Goal: Transaction & Acquisition: Obtain resource

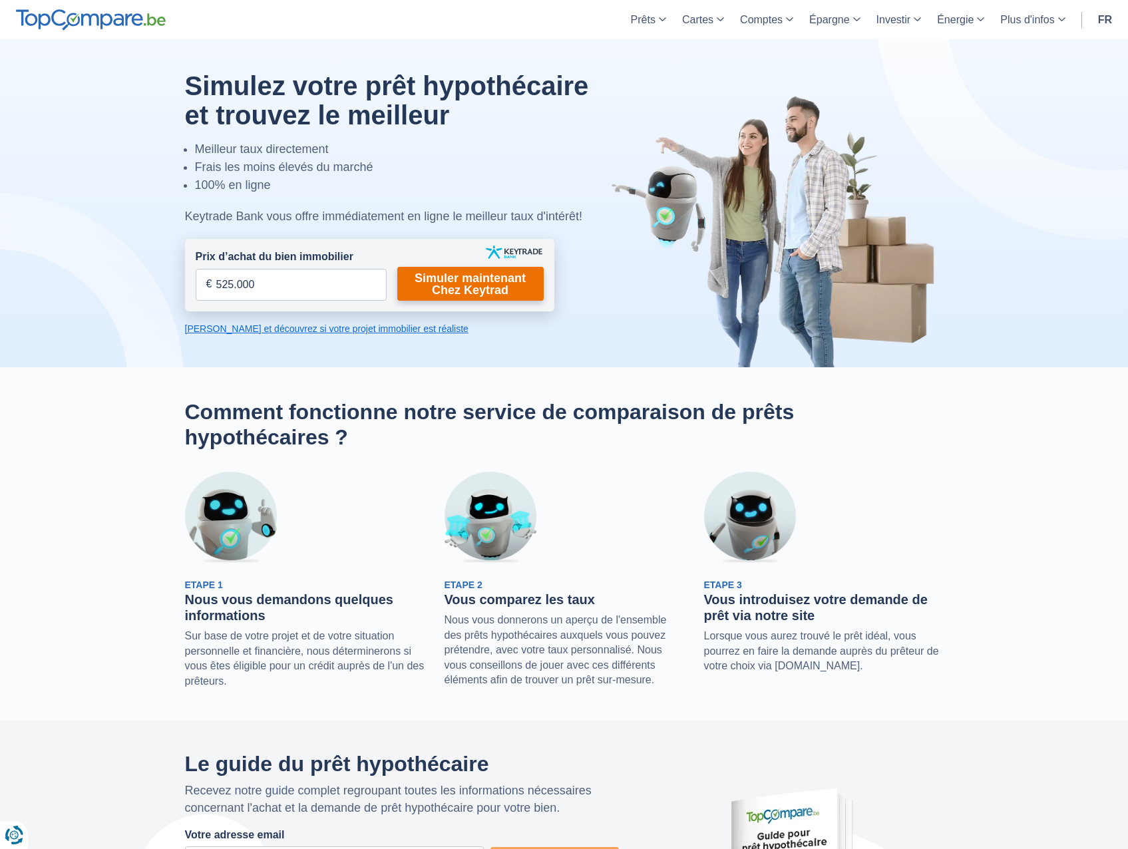
type input "525.000"
click at [439, 278] on link "Simuler maintenant Chez Keytrad" at bounding box center [470, 284] width 146 height 34
click at [486, 272] on link "Simuler maintenant Chez Keytrad" at bounding box center [470, 284] width 146 height 34
click at [314, 290] on input "525.000" at bounding box center [291, 285] width 191 height 32
click at [314, 290] on input "Prix d’achat du bien immobilier" at bounding box center [291, 285] width 191 height 32
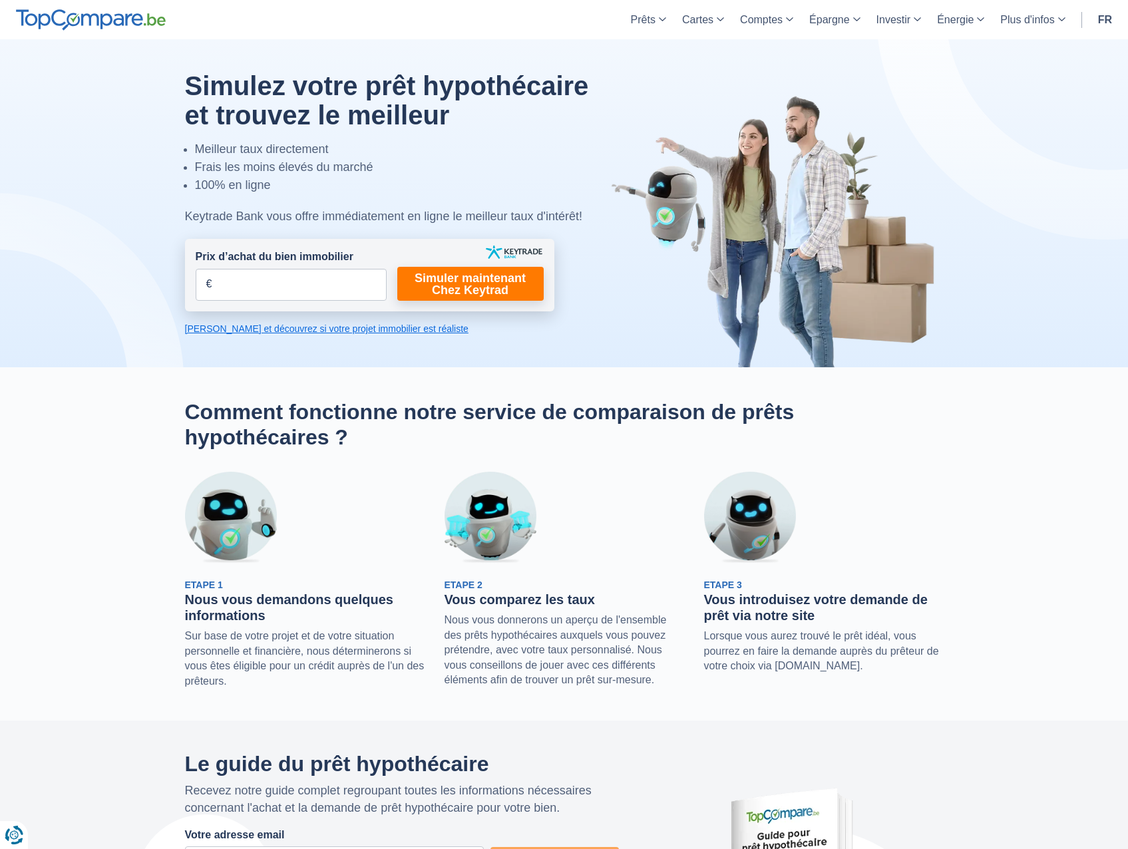
click at [283, 328] on link "Calculez et découvrez si votre projet immobilier est réaliste" at bounding box center [369, 328] width 369 height 13
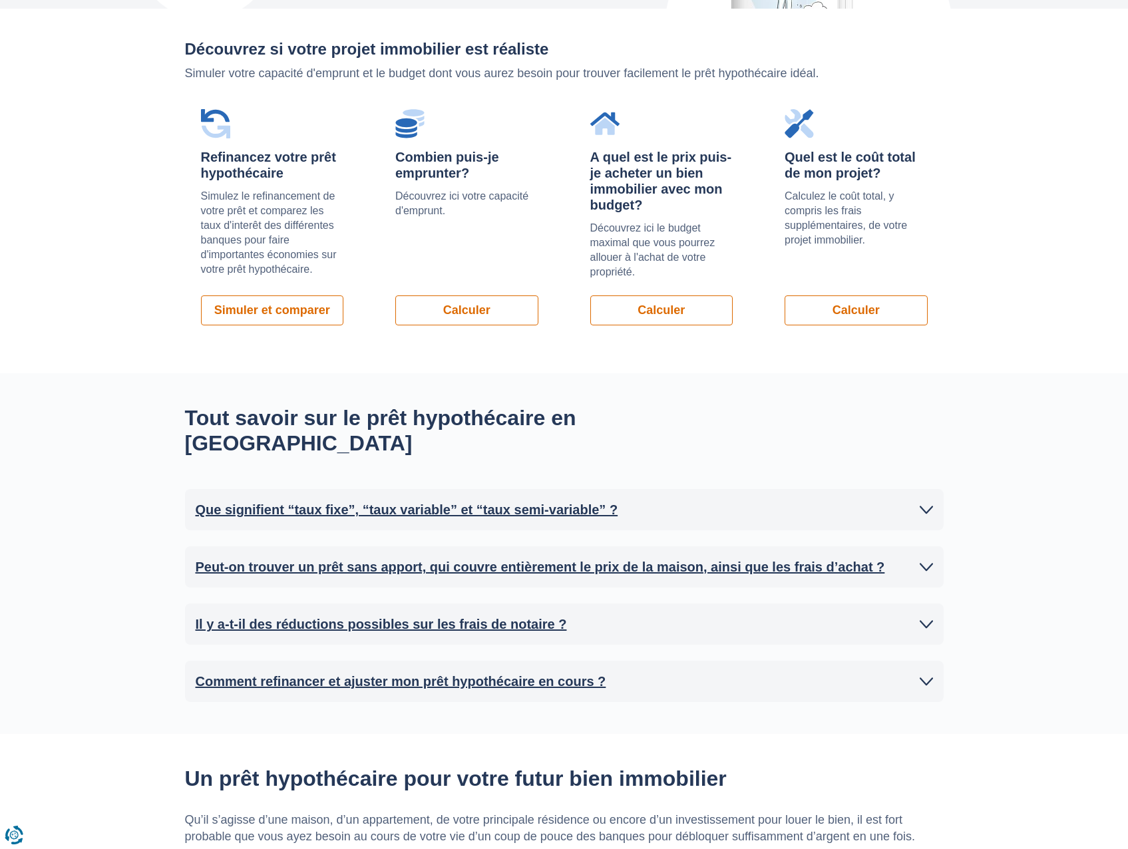
scroll to position [943, 0]
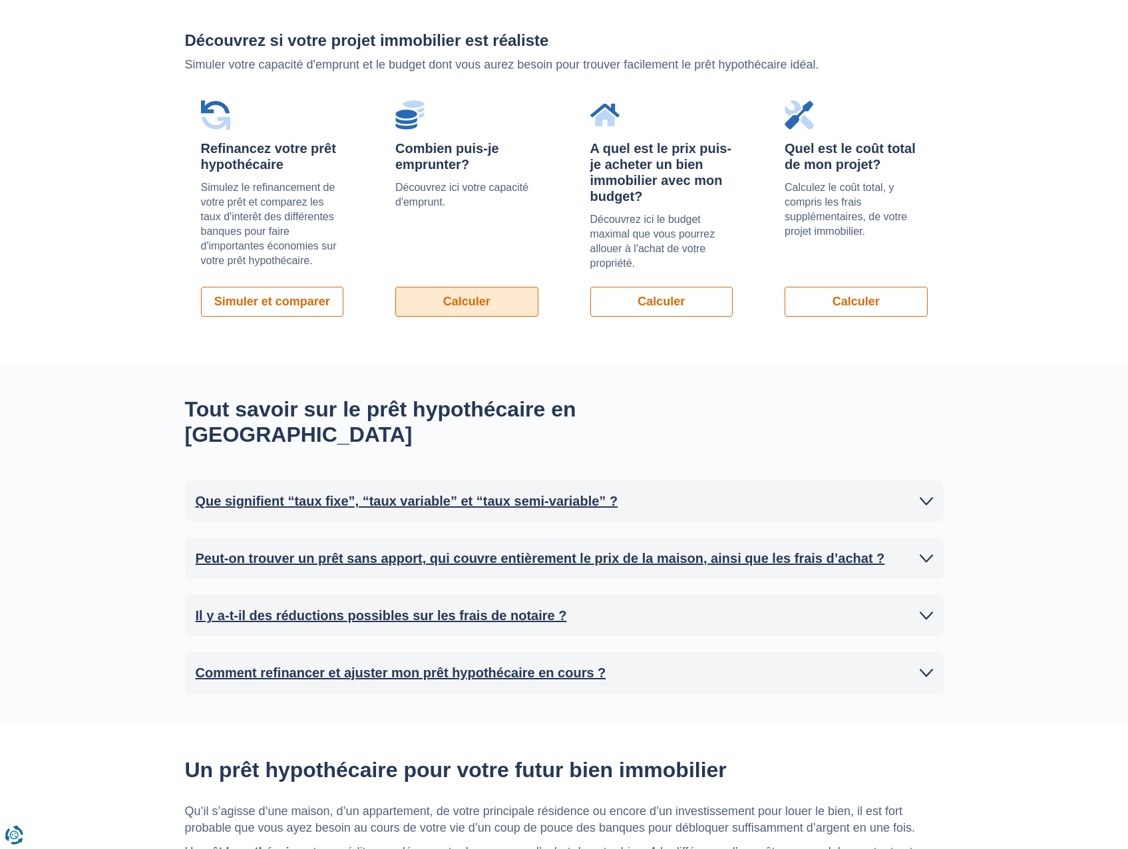
click at [440, 298] on link "Calculer" at bounding box center [466, 302] width 143 height 30
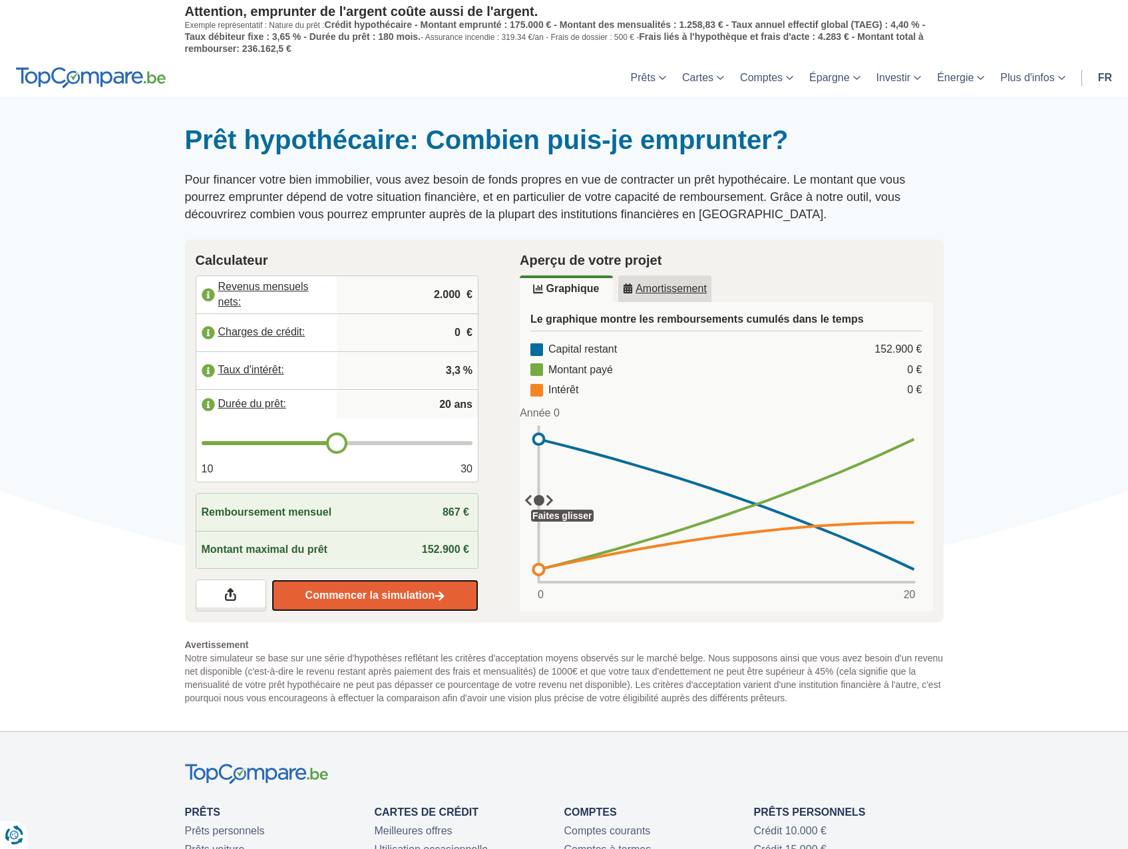
click at [367, 599] on link "Commencer la simulation" at bounding box center [374, 595] width 207 height 32
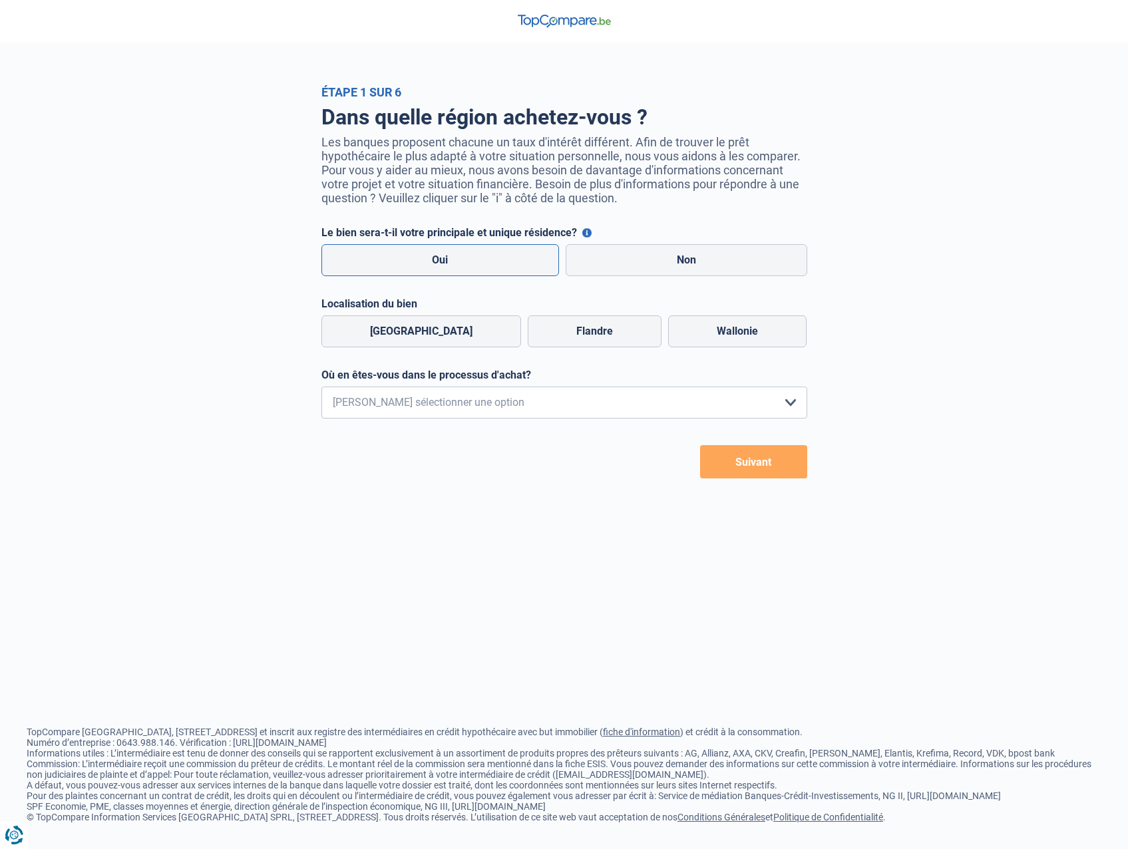
click at [421, 251] on label "Oui" at bounding box center [440, 260] width 238 height 32
click at [421, 251] on input "Oui" at bounding box center [440, 260] width 238 height 32
radio input "true"
click at [753, 339] on label "Wallonie" at bounding box center [737, 331] width 138 height 32
click at [753, 339] on input "Wallonie" at bounding box center [737, 331] width 138 height 32
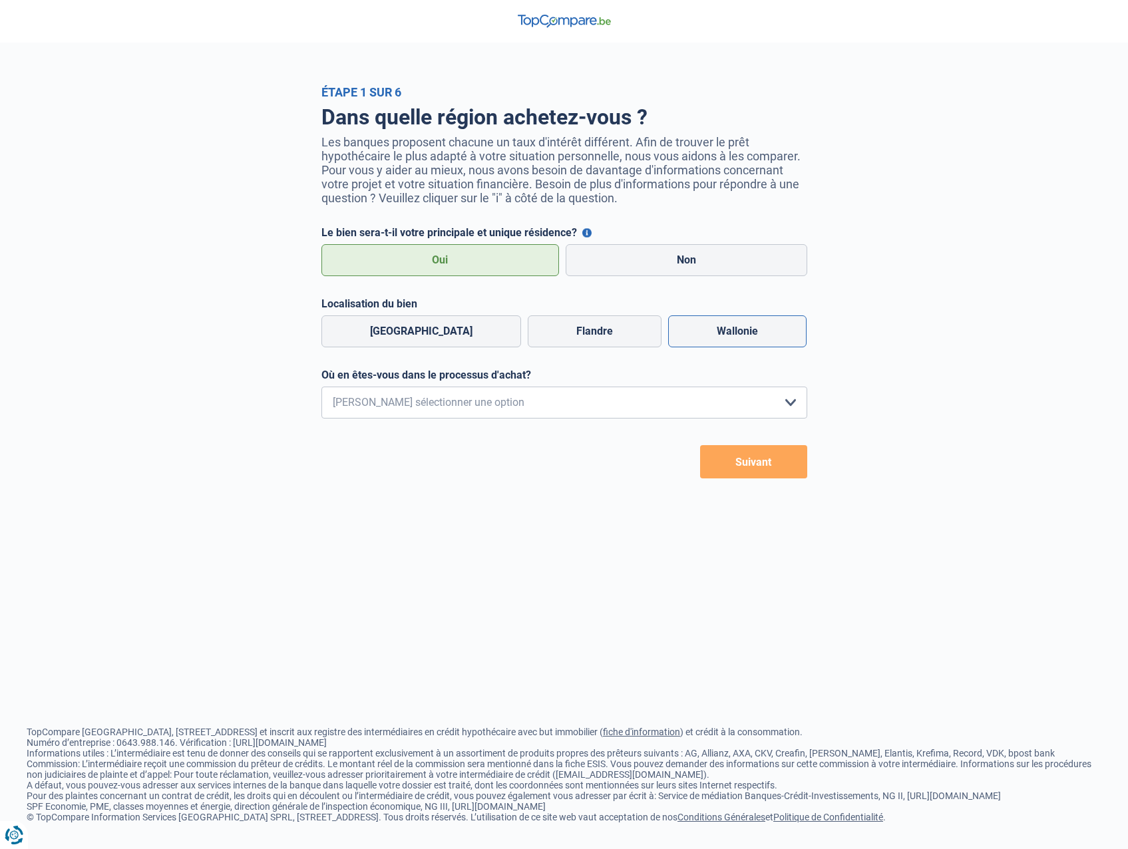
radio input "true"
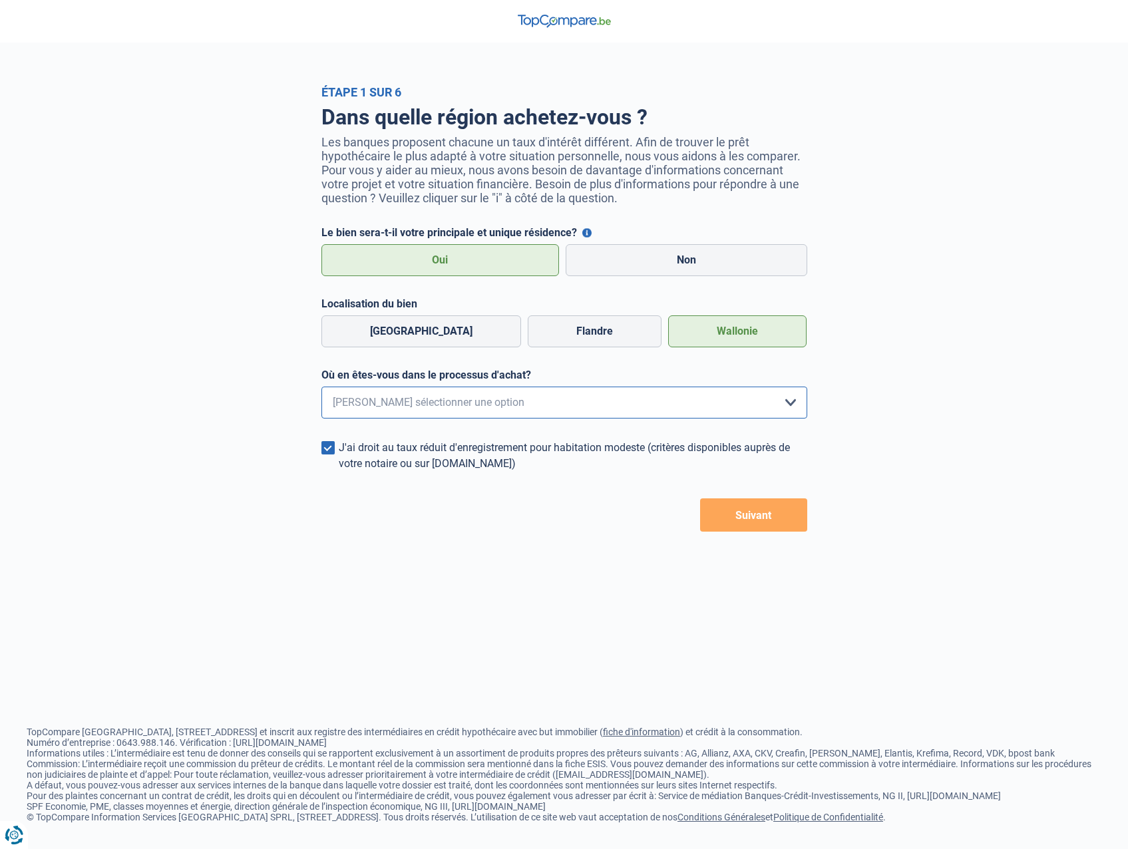
click at [438, 414] on select "Je me renseigne juste car je n'ai pas de projet d'achat concret actuellement Je…" at bounding box center [564, 403] width 486 height 32
select select "1c"
click at [321, 390] on select "Je me renseigne juste car je n'ai pas de projet d'achat concret actuellement Je…" at bounding box center [564, 403] width 486 height 32
click at [749, 520] on button "Suivant" at bounding box center [753, 514] width 107 height 33
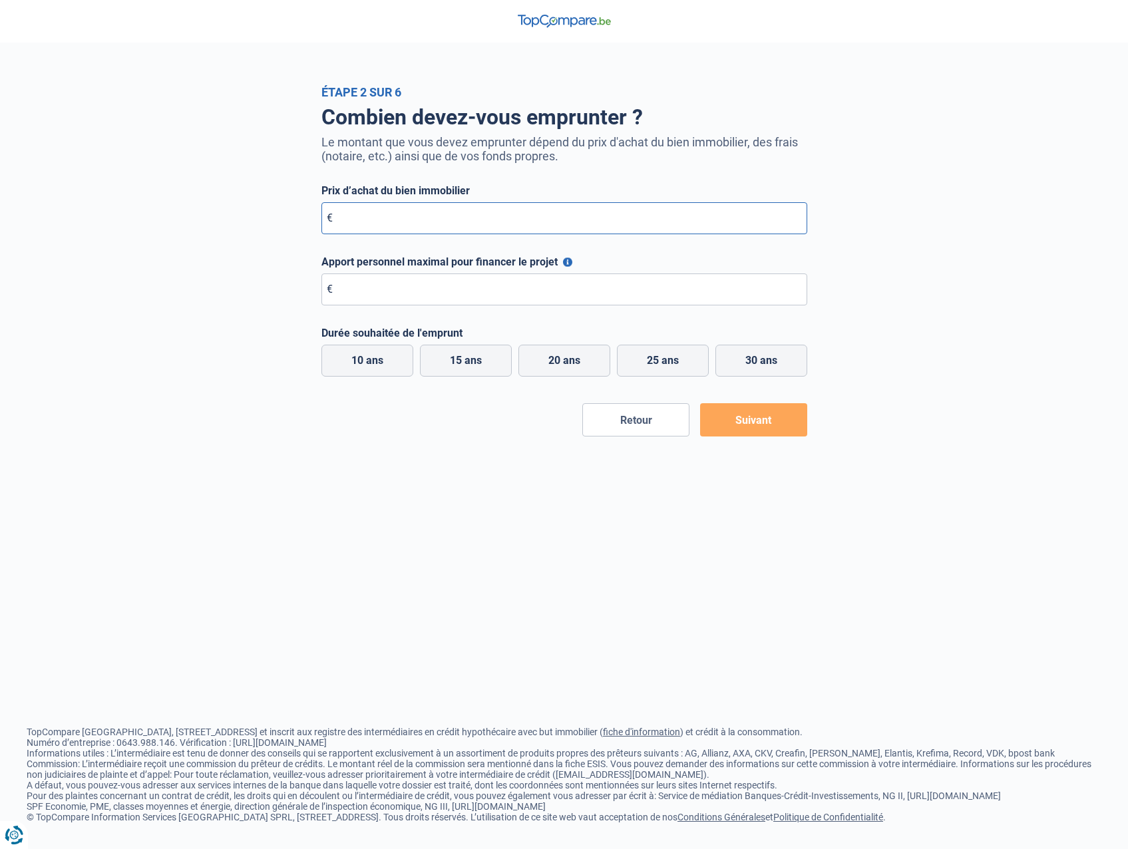
click at [482, 221] on input "Prix d’achat du bien immobilier" at bounding box center [564, 218] width 486 height 32
type input "525.000"
click at [422, 296] on input "Apport personnel maximal pour financer le projet" at bounding box center [564, 289] width 486 height 32
type input "180.000"
click at [283, 416] on div "Combien devez-vous emprunter ? Le montant que vous devez emprunter dépend du pr…" at bounding box center [564, 267] width 758 height 337
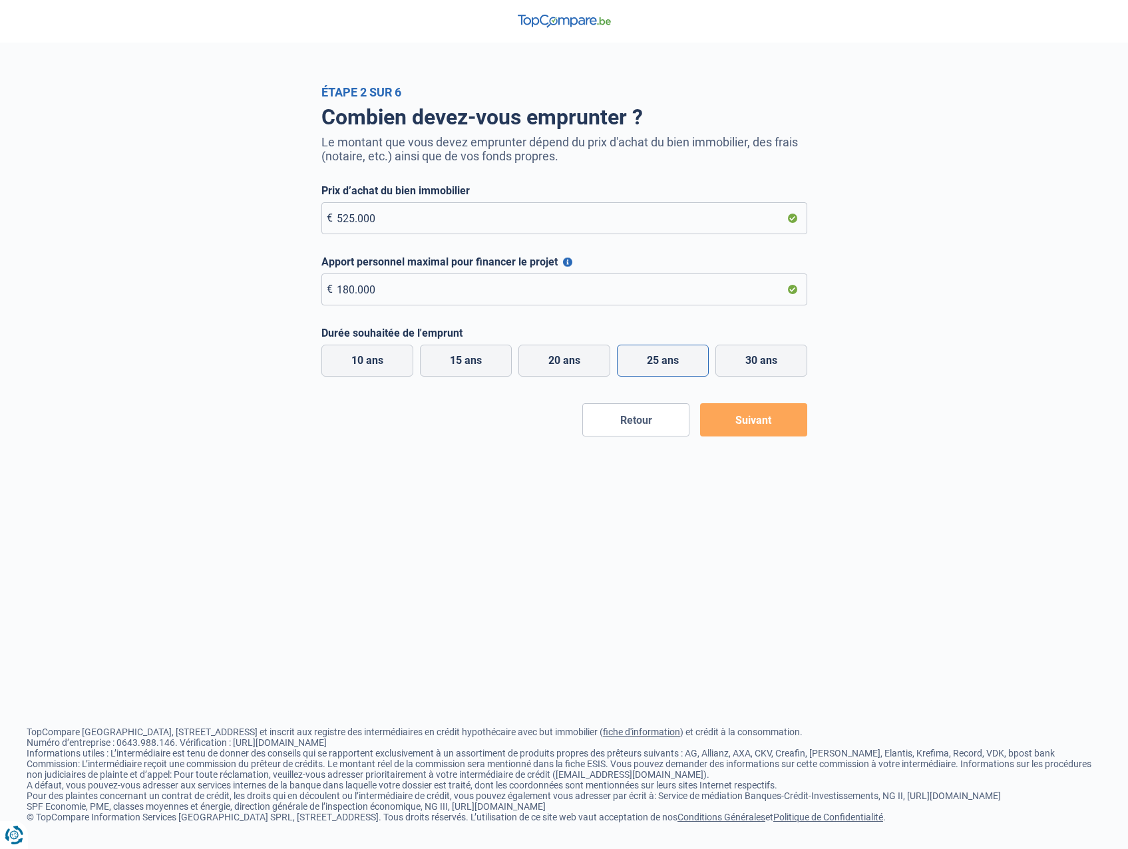
click at [627, 367] on label "25 ans" at bounding box center [663, 361] width 92 height 32
click at [627, 367] on input "25 ans" at bounding box center [663, 361] width 92 height 32
radio input "true"
click at [766, 423] on button "Suivant" at bounding box center [753, 419] width 107 height 33
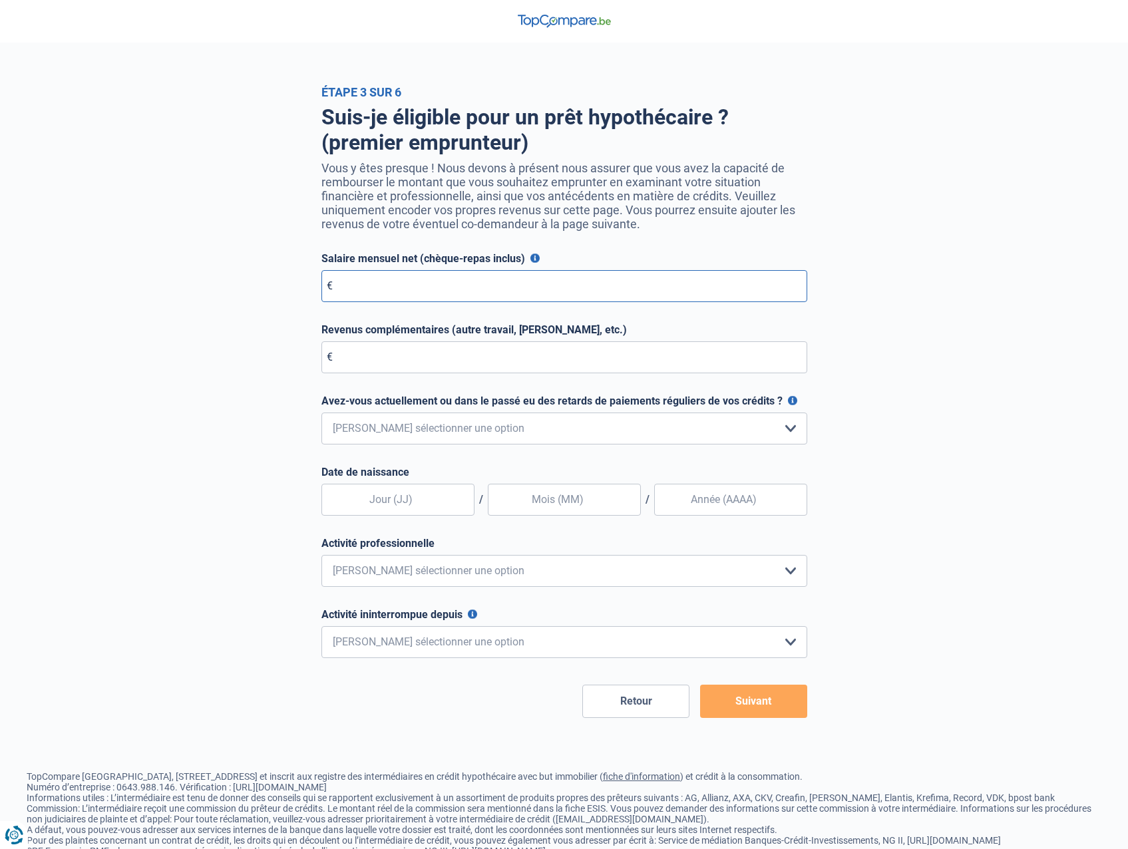
click at [380, 287] on input "Salaire mensuel net (chèque-repas inclus)" at bounding box center [564, 286] width 486 height 32
type input "2.730"
click at [400, 433] on select "Non, jamais Oui mais j'ai tout remboursé il y a moins d'un an Oui mais cela fai…" at bounding box center [564, 428] width 486 height 32
select select "0"
click at [321, 416] on select "Non, jamais Oui mais j'ai tout remboursé il y a moins d'un an Oui mais cela fai…" at bounding box center [564, 428] width 486 height 32
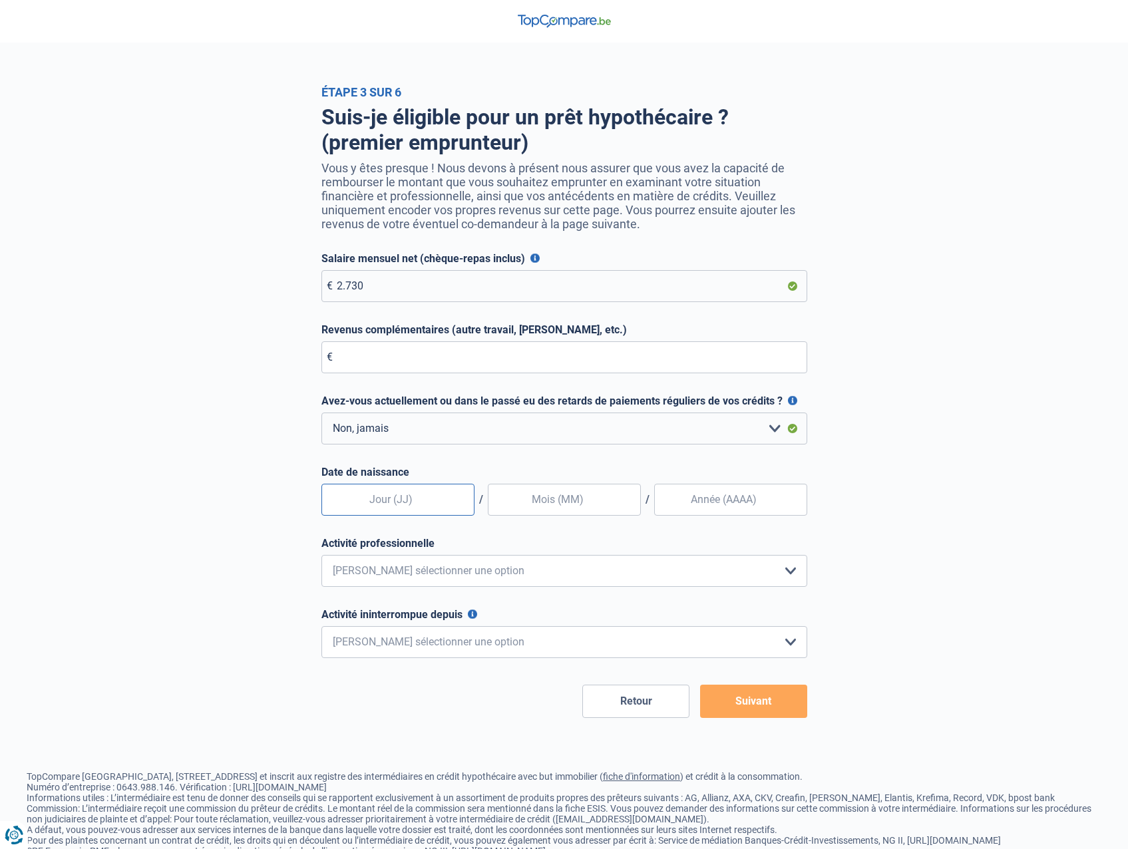
click at [389, 504] on input "text" at bounding box center [397, 500] width 153 height 32
type input "04"
type input "06"
type input "1990"
click at [373, 573] on select "Employé privé Ouvrier Fonctionnaire Indépendant Dirigeant d'entreprise Pensionn…" at bounding box center [564, 571] width 486 height 32
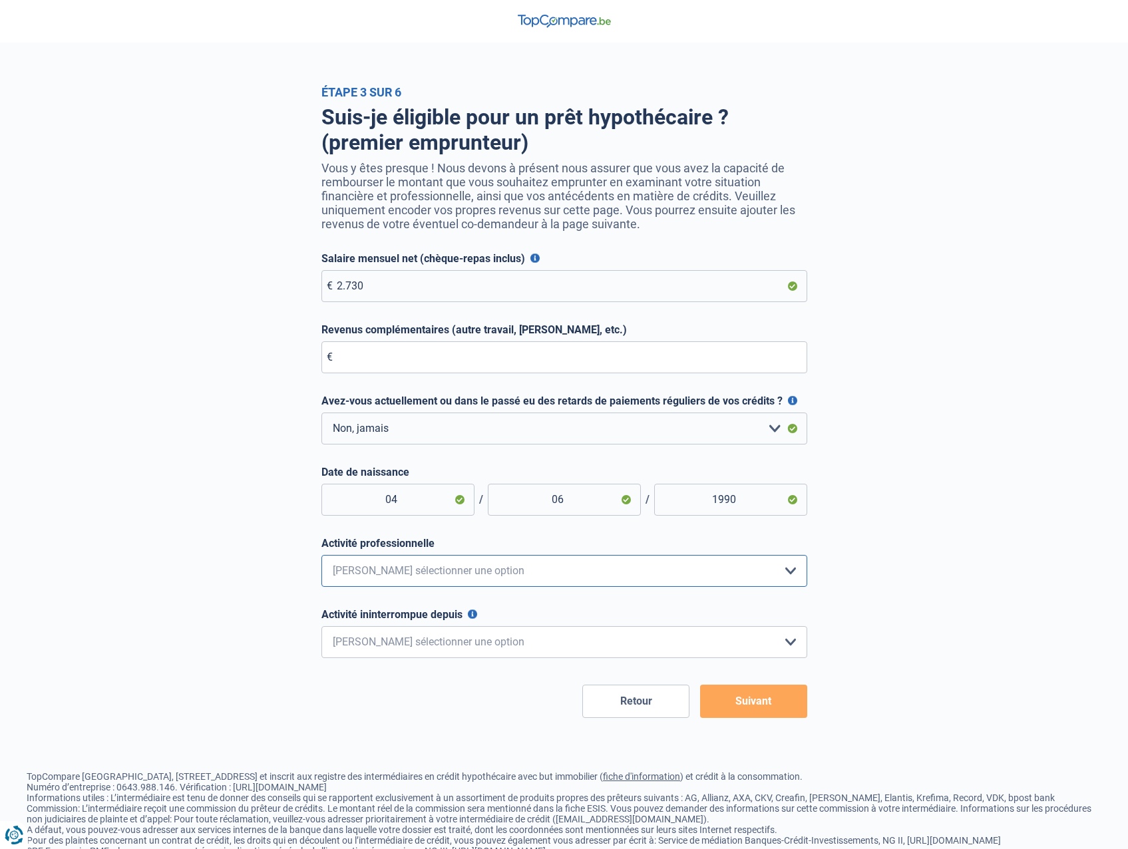
select select "privateEmployee"
click at [321, 558] on select "Employé privé Ouvrier Fonctionnaire Indépendant Dirigeant d'entreprise Pensionn…" at bounding box center [564, 571] width 486 height 32
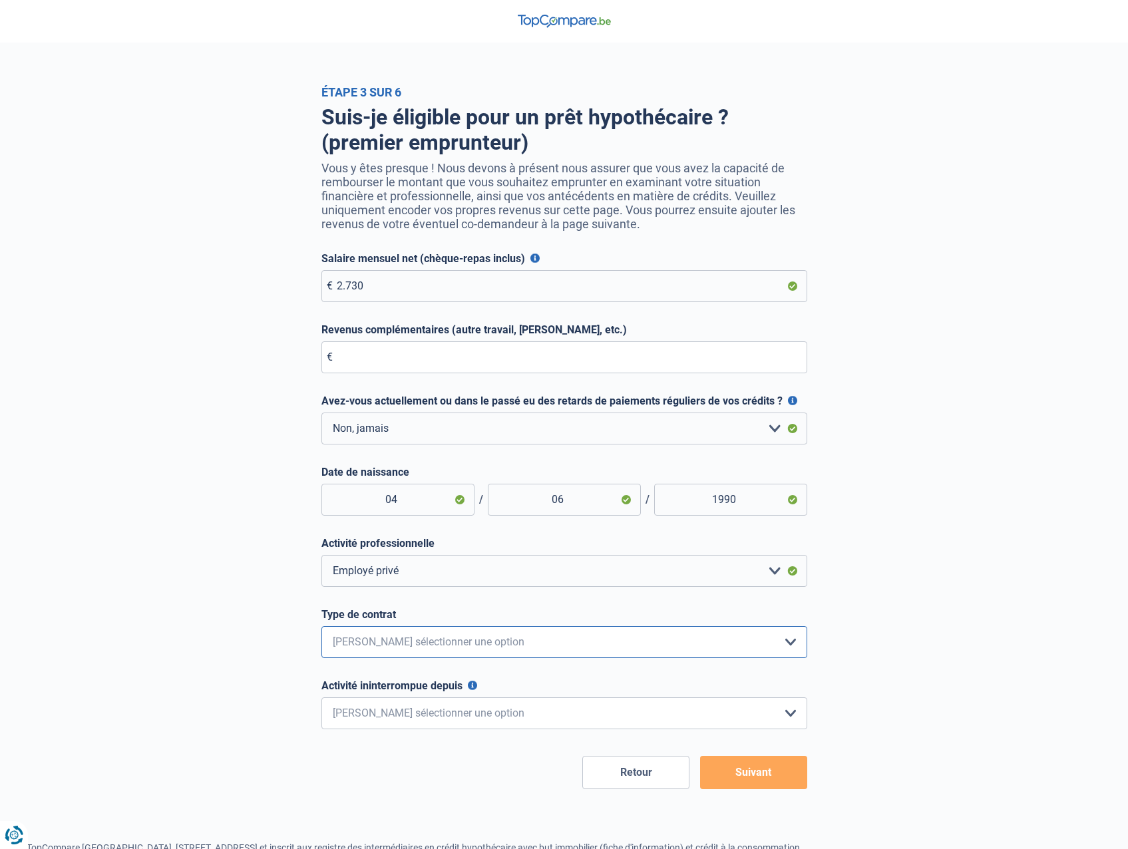
click at [398, 647] on select "Intérimaire Contrat à Durée Indéterminée Contrat à Durée Déterminée Veuillez sé…" at bounding box center [564, 642] width 486 height 32
select select "permanent"
click at [321, 629] on select "Intérimaire Contrat à Durée Indéterminée Contrat à Durée Déterminée Veuillez sé…" at bounding box center [564, 642] width 486 height 32
click at [424, 721] on select "< 6 mois 6 - 12 mois 12 - 24 mois 24 - 36 mois > 36 mois Veuillez sélectionner …" at bounding box center [564, 713] width 486 height 32
click at [222, 697] on div "Suis-je éligible pour un prêt hypothécaire ? (premier emprunteur) Vous y êtes p…" at bounding box center [564, 444] width 758 height 690
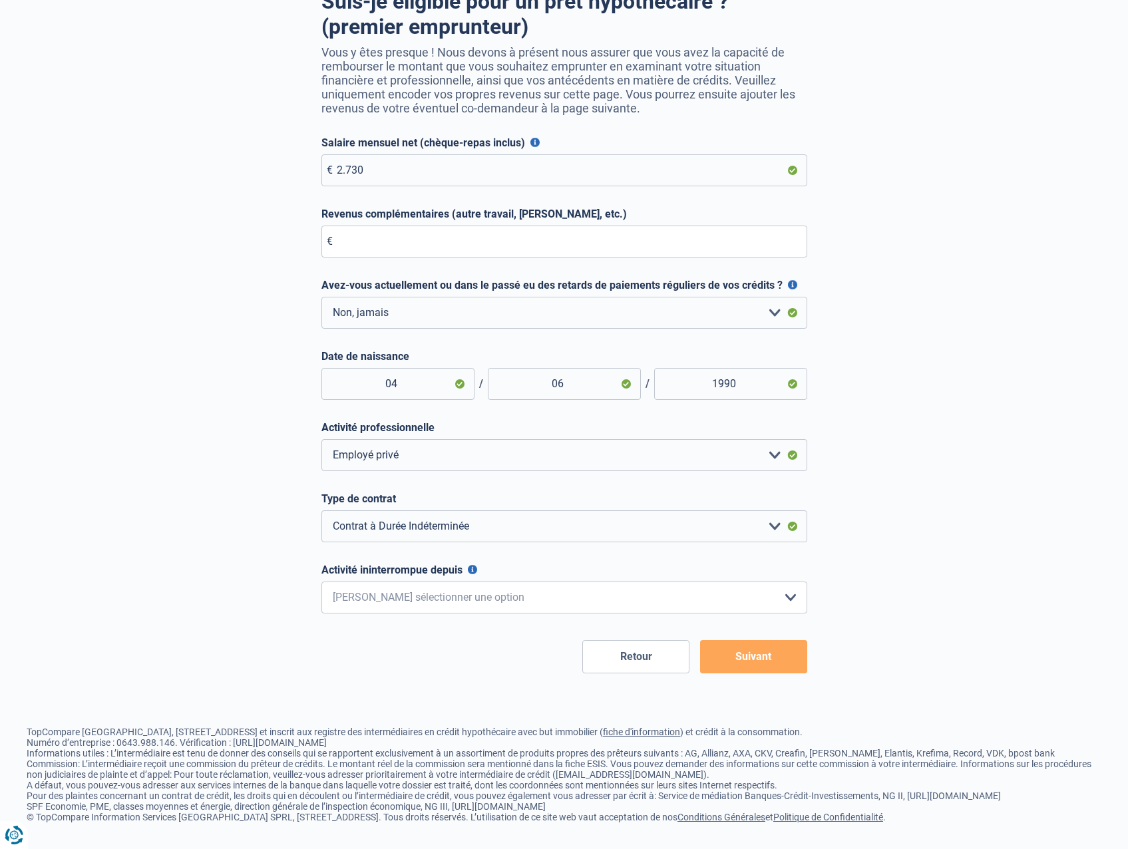
scroll to position [137, 0]
click at [343, 581] on select "< 6 mois 6 - 12 mois 12 - 24 mois 24 - 36 mois > 36 mois Veuillez sélectionner …" at bounding box center [564, 597] width 486 height 32
select select "more36"
click at [321, 581] on select "< 6 mois 6 - 12 mois 12 - 24 mois 24 - 36 mois > 36 mois Veuillez sélectionner …" at bounding box center [564, 597] width 486 height 32
click at [786, 640] on button "Suivant" at bounding box center [753, 656] width 107 height 33
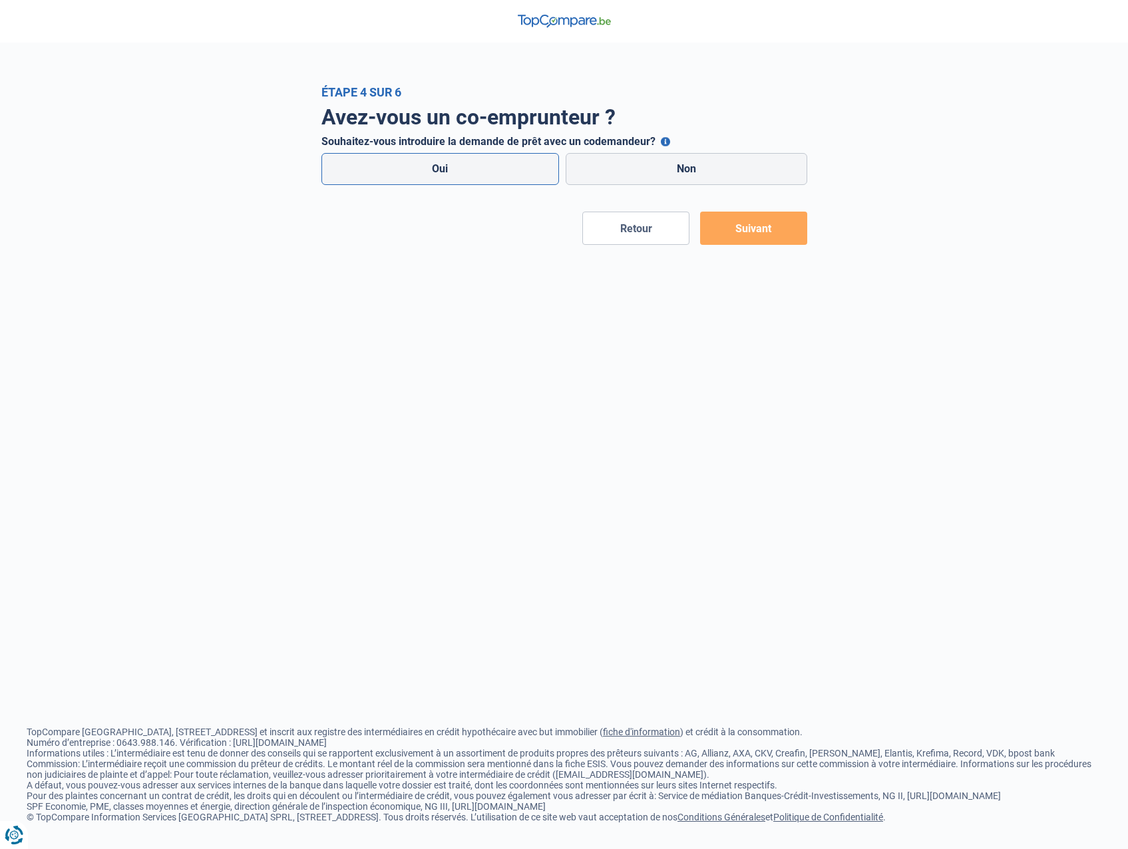
click at [474, 162] on label "Oui" at bounding box center [440, 169] width 238 height 32
click at [474, 162] on input "Oui" at bounding box center [440, 169] width 238 height 32
radio input "true"
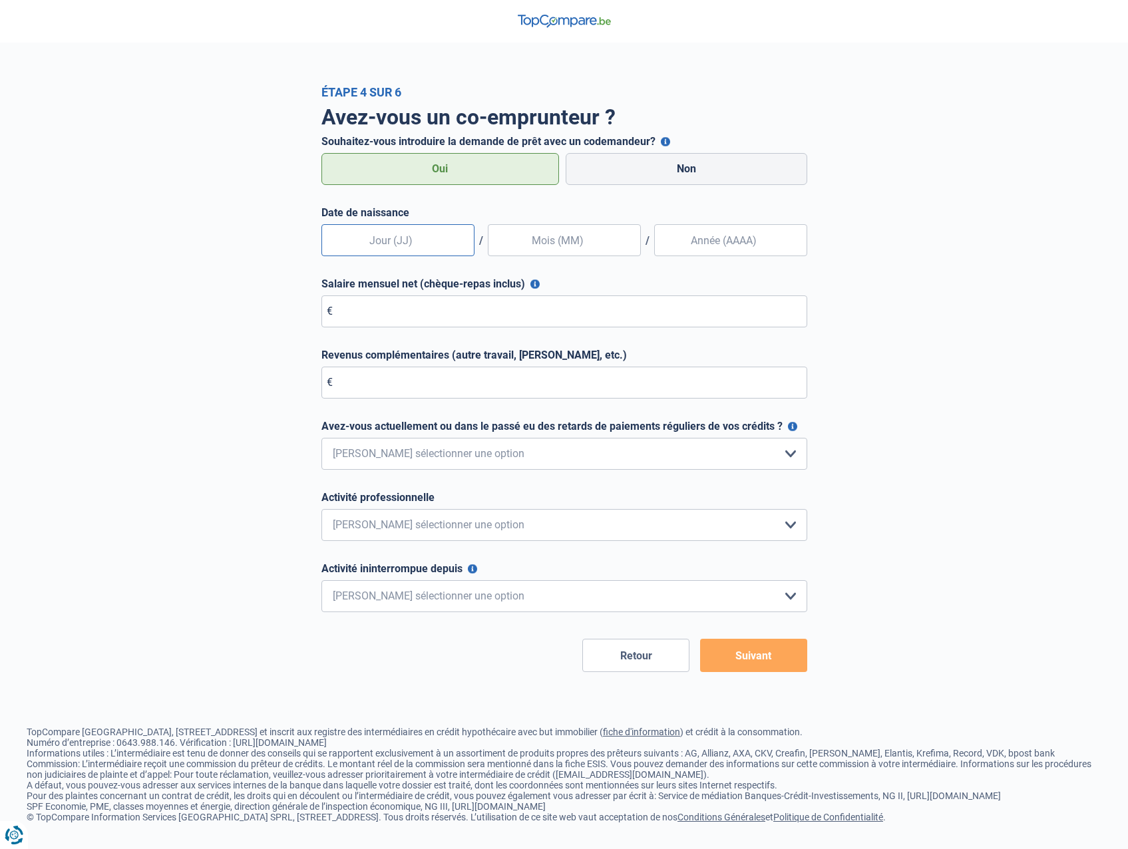
click at [400, 247] on input "text" at bounding box center [397, 240] width 153 height 32
type input "28"
type input "07"
type input "1992"
click at [394, 310] on input "Salaire mensuel net (chèque-repas inclus)" at bounding box center [564, 311] width 486 height 32
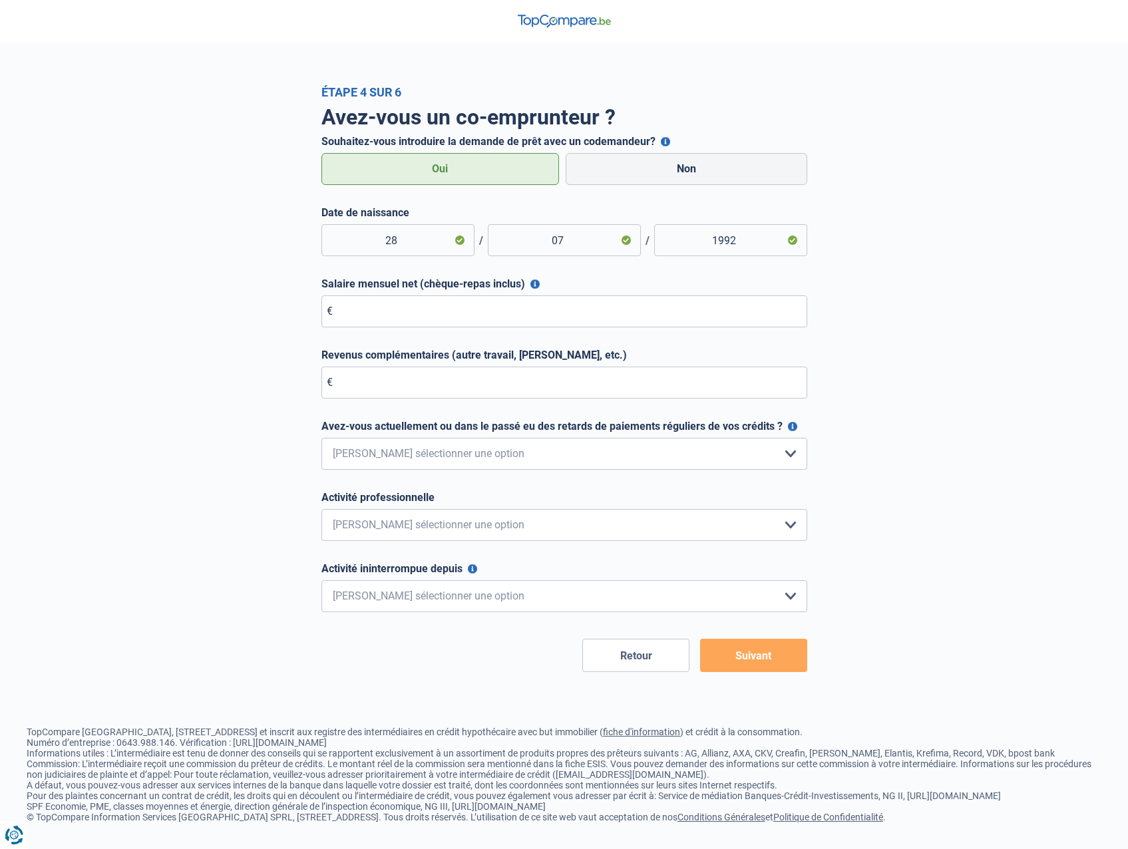
click at [633, 648] on button "Retour" at bounding box center [635, 655] width 107 height 33
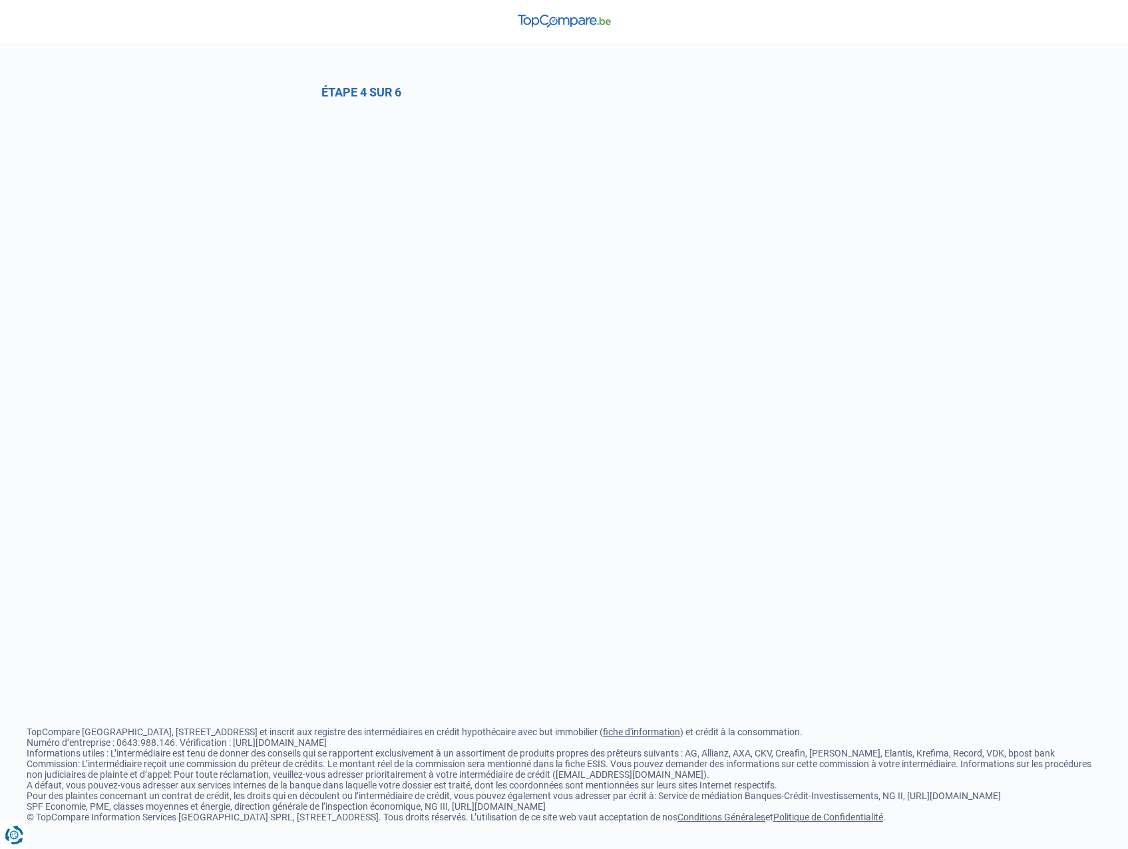
select select "0"
select select "privateEmployee"
select select "permanent"
select select "more36"
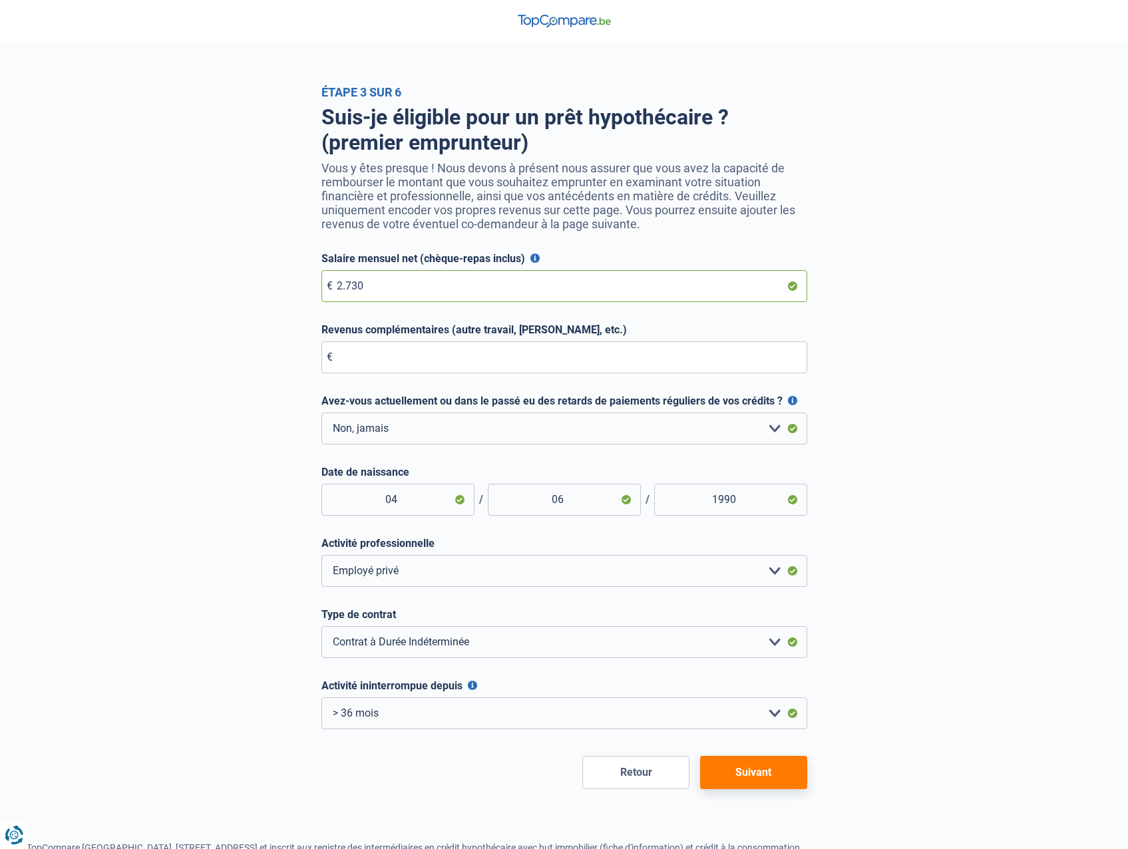
click at [420, 294] on input "2.730" at bounding box center [564, 286] width 486 height 32
click at [341, 292] on input "2.730" at bounding box center [564, 286] width 486 height 32
drag, startPoint x: 345, startPoint y: 288, endPoint x: 383, endPoint y: 302, distance: 40.4
click at [383, 302] on input "2.730" at bounding box center [564, 286] width 486 height 32
type input "2.870"
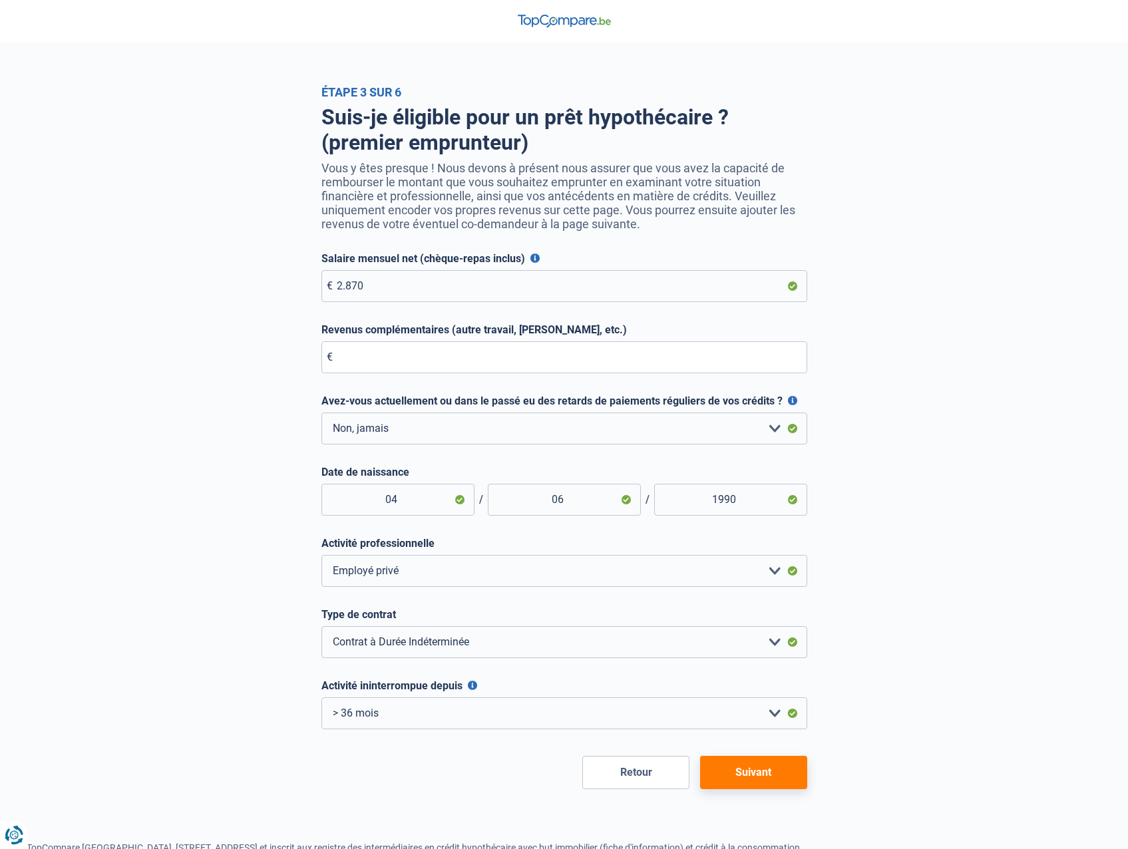
click at [753, 776] on button "Suivant" at bounding box center [753, 772] width 107 height 33
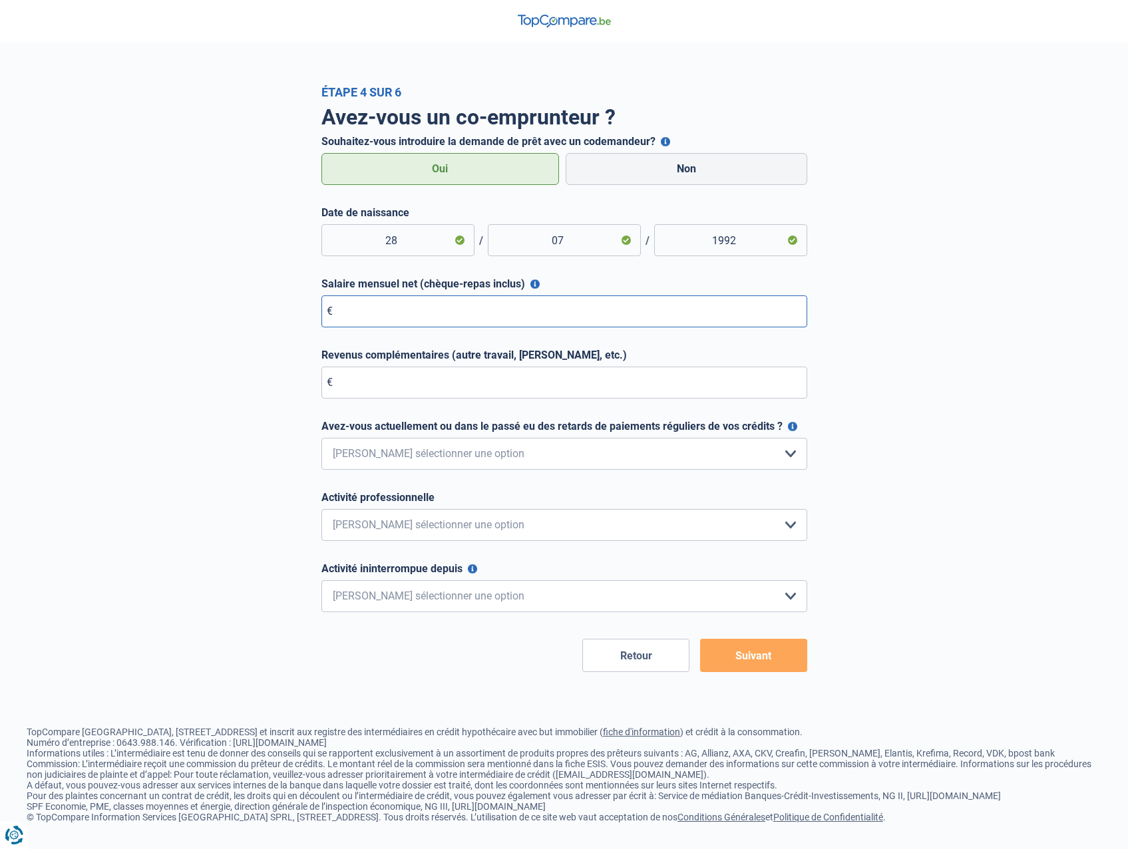
click at [399, 303] on input "Salaire mensuel net (chèque-repas inclus)" at bounding box center [564, 311] width 486 height 32
type input "2.500"
click at [244, 404] on div "Avez-vous un co-emprunteur ? Souhaitez-vous introduire la demande de prêt avec …" at bounding box center [564, 385] width 758 height 573
click at [369, 454] on select "Non, jamais Oui mais j'ai tout remboursé il y a moins d'un an Oui mais cela fai…" at bounding box center [564, 454] width 486 height 32
select select "0"
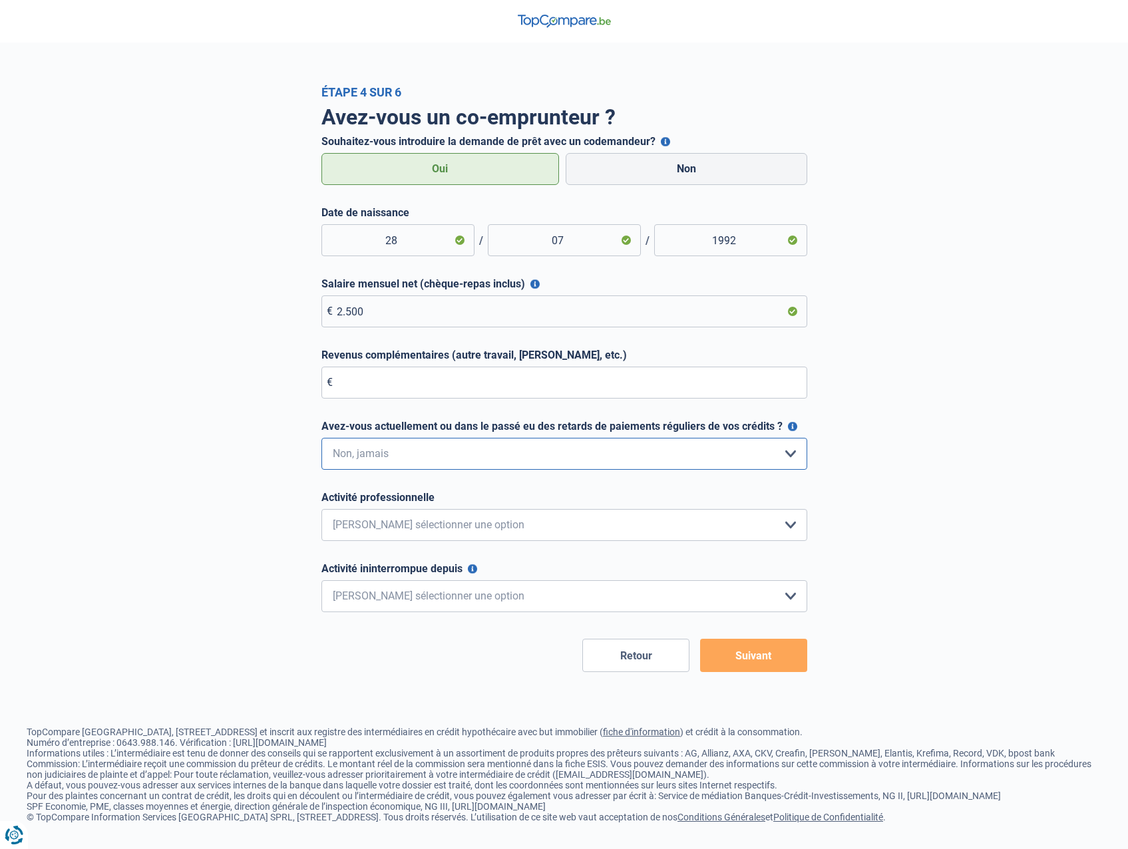
click at [321, 438] on select "Non, jamais Oui mais j'ai tout remboursé il y a moins d'un an Oui mais cela fai…" at bounding box center [564, 454] width 486 height 32
click at [397, 591] on select "< 6 mois 6 - 12 mois 12 - 24 mois 24 - 36 mois > 36 mois Veuillez sélectionner …" at bounding box center [564, 596] width 486 height 32
select select "more36"
click at [321, 581] on select "< 6 mois 6 - 12 mois 12 - 24 mois 24 - 36 mois > 36 mois Veuillez sélectionner …" at bounding box center [564, 596] width 486 height 32
click at [408, 521] on select "Employé privé Ouvrier Fonctionnaire Indépendant Dirigeant d'entreprise Pensionn…" at bounding box center [564, 525] width 486 height 32
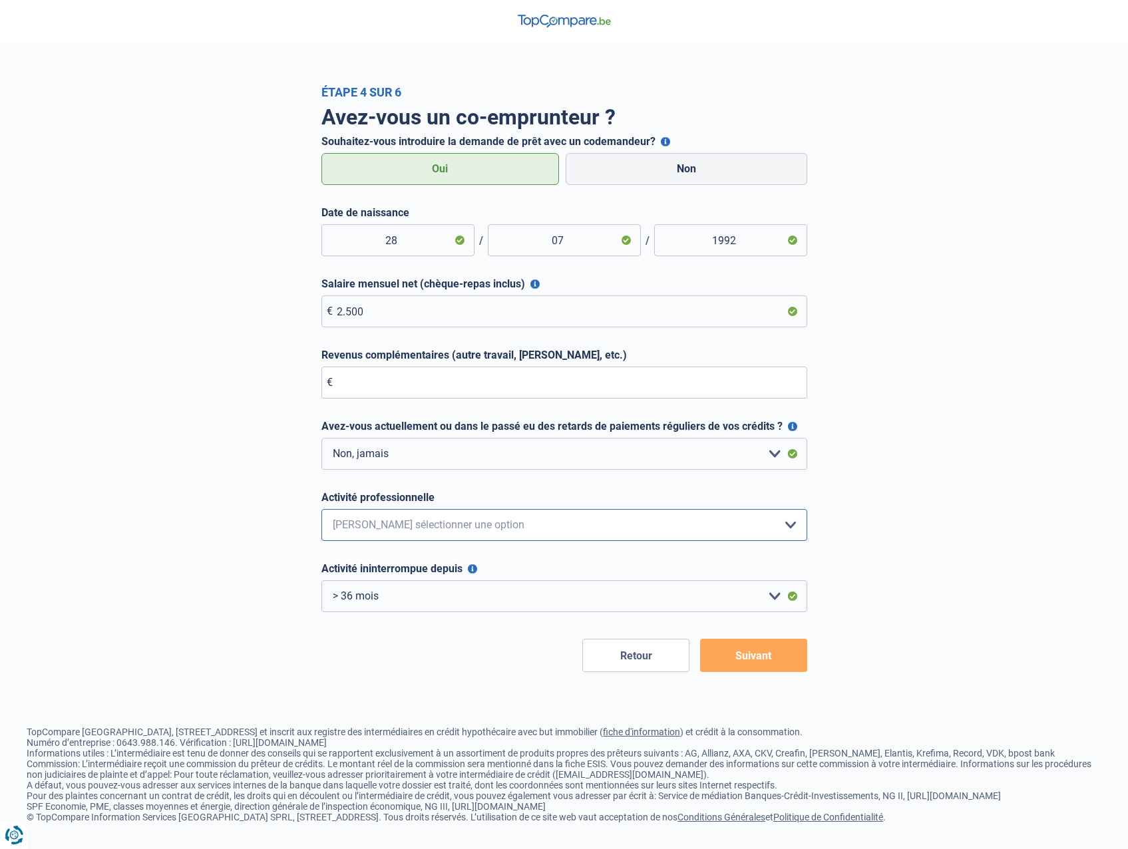
select select "official"
click at [321, 510] on select "Employé privé Ouvrier Fonctionnaire Indépendant Dirigeant d'entreprise Pensionn…" at bounding box center [564, 525] width 486 height 32
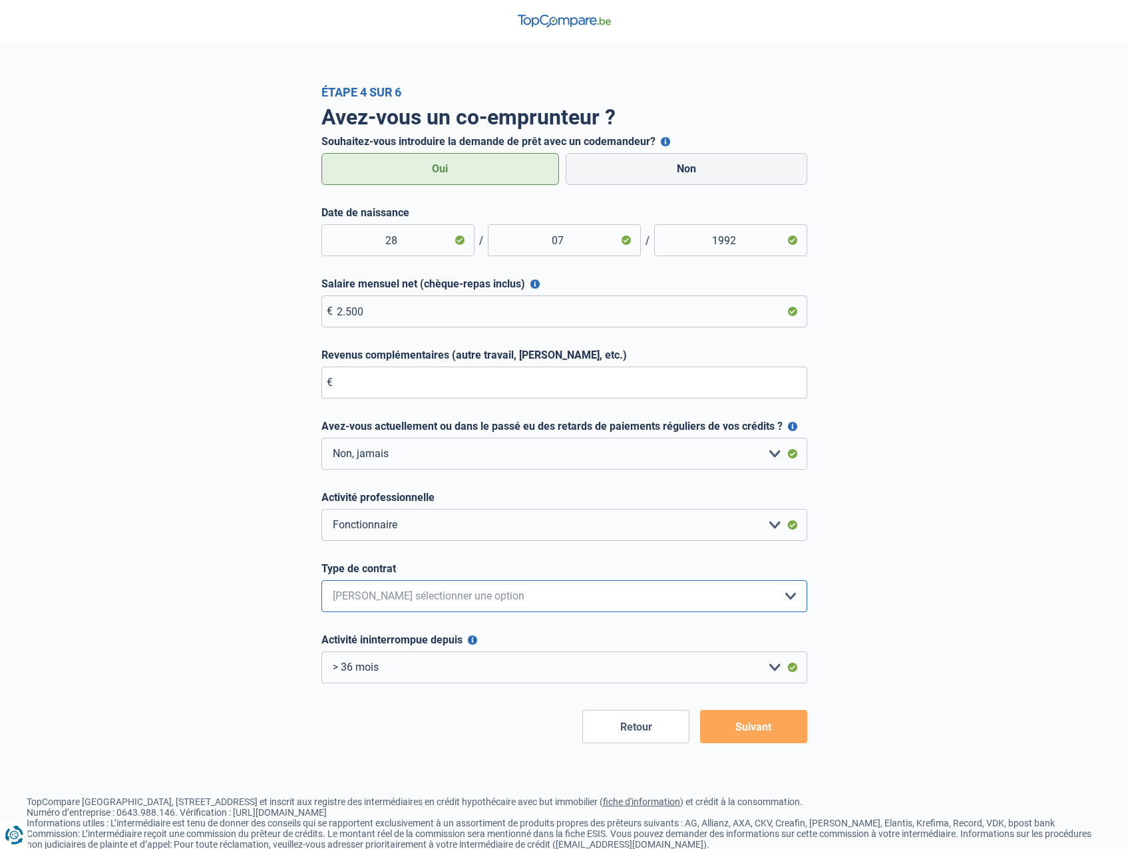
click at [424, 605] on select "Intérimaire Contrat à Durée Indéterminée Contrat à Durée Déterminée Veuillez sé…" at bounding box center [564, 596] width 486 height 32
select select "permanent"
click at [321, 581] on select "Intérimaire Contrat à Durée Indéterminée Contrat à Durée Déterminée Veuillez sé…" at bounding box center [564, 596] width 486 height 32
click at [738, 727] on button "Suivant" at bounding box center [753, 726] width 107 height 33
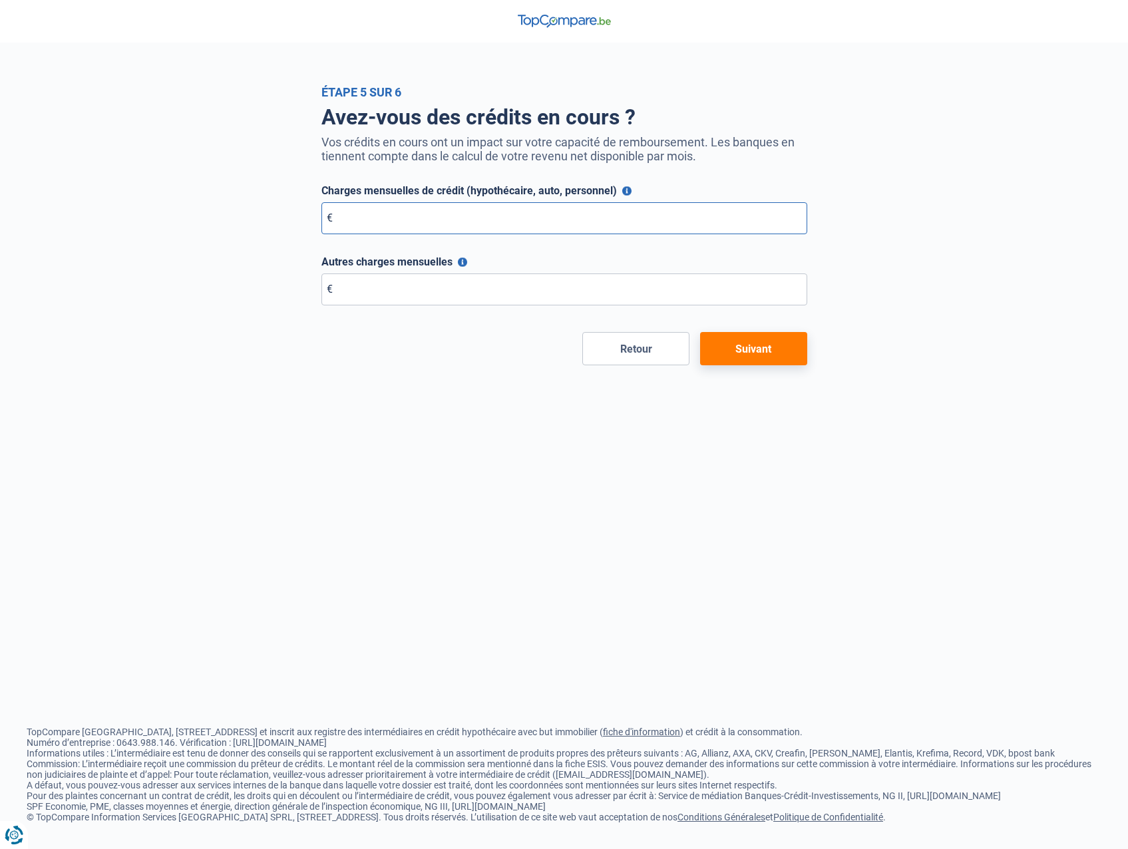
click at [415, 221] on input "Charges mensuelles de crédit (hypothécaire, auto, personnel)" at bounding box center [564, 218] width 486 height 32
type input "630"
click at [774, 355] on button "Suivant" at bounding box center [753, 348] width 107 height 33
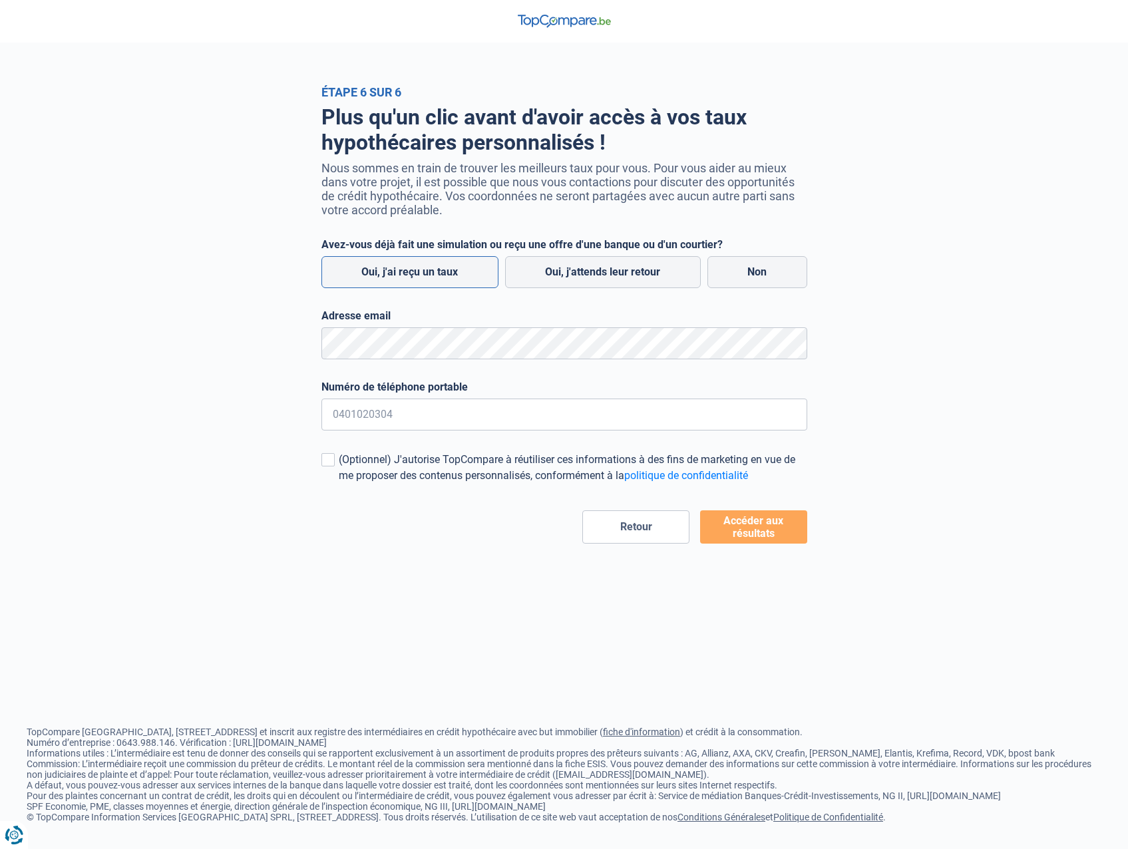
click at [424, 275] on label "Oui, j'ai reçu un taux" at bounding box center [409, 272] width 177 height 32
click at [424, 275] on input "Oui, j'ai reçu un taux" at bounding box center [409, 272] width 177 height 32
radio input "true"
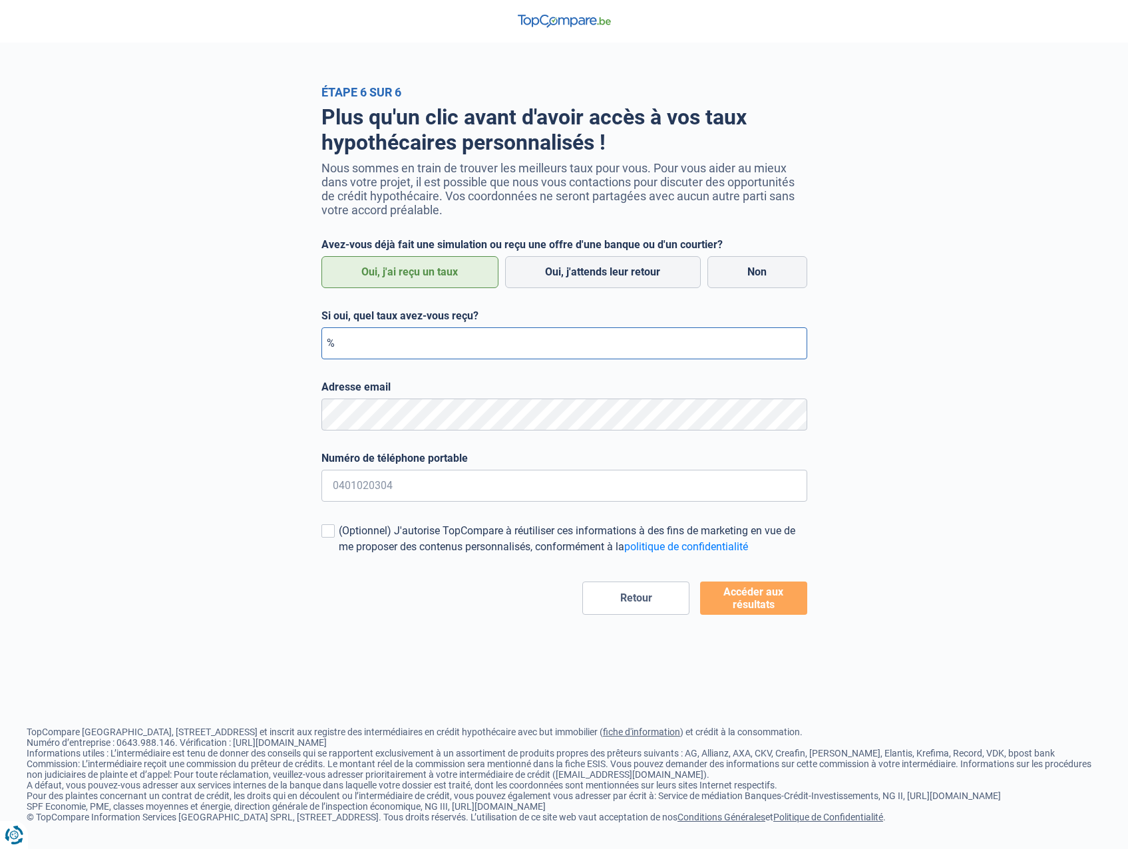
click at [398, 347] on input "Si oui, quel taux avez-vous reçu?" at bounding box center [564, 343] width 486 height 32
drag, startPoint x: 398, startPoint y: 347, endPoint x: 228, endPoint y: 368, distance: 171.0
click at [228, 368] on div "Plus qu'un clic avant d'avoir accès à vos taux hypothécaires personnalisés ! No…" at bounding box center [564, 357] width 758 height 516
click at [383, 345] on input "100,00" at bounding box center [564, 343] width 486 height 32
type input "3,38"
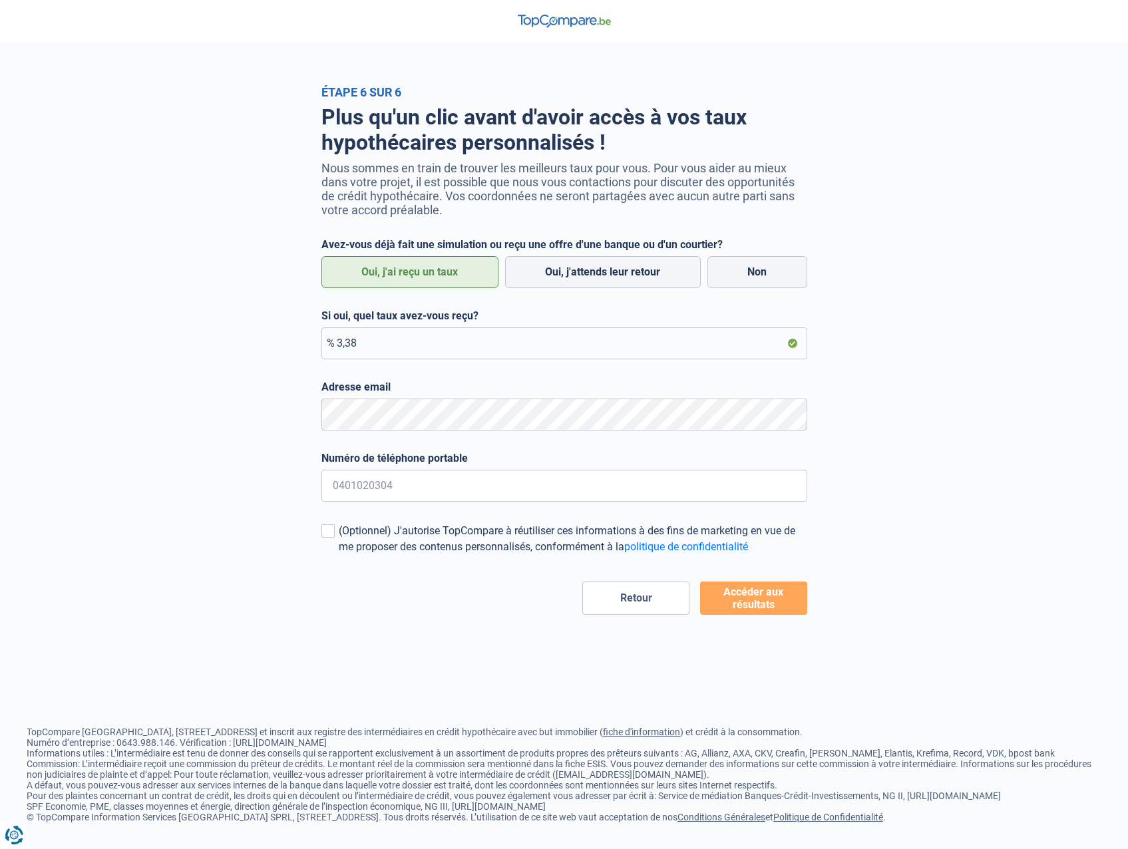
click at [241, 416] on div "Plus qu'un clic avant d'avoir accès à vos taux hypothécaires personnalisés ! No…" at bounding box center [564, 357] width 758 height 516
click at [344, 490] on input "Numéro de téléphone portable" at bounding box center [564, 486] width 486 height 32
type input "0471819404"
click at [185, 508] on div "Plus qu'un clic avant d'avoir accès à vos taux hypothécaires personnalisés ! No…" at bounding box center [564, 357] width 758 height 516
click at [766, 591] on button "Accéder aux résultats" at bounding box center [753, 597] width 107 height 33
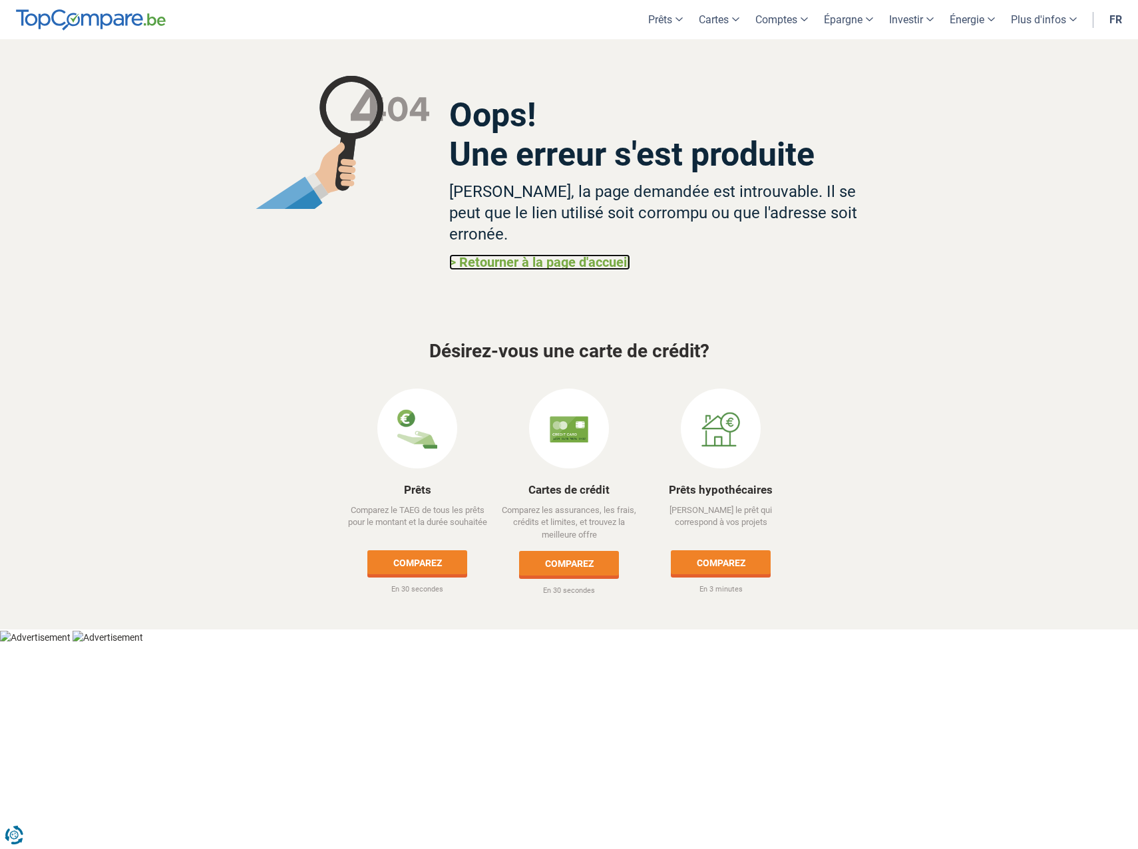
click at [511, 254] on link "> Retourner à la page d'accueil" at bounding box center [539, 262] width 181 height 16
